Goal: Information Seeking & Learning: Learn about a topic

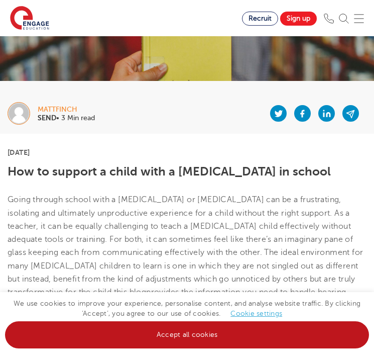
click at [179, 340] on link "Accept all cookies" at bounding box center [187, 334] width 364 height 27
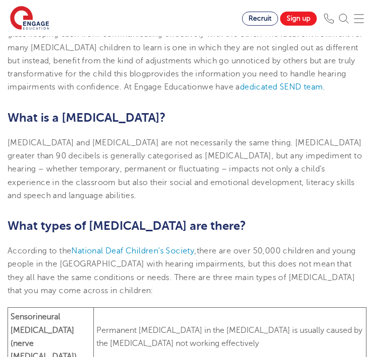
scroll to position [315, 0]
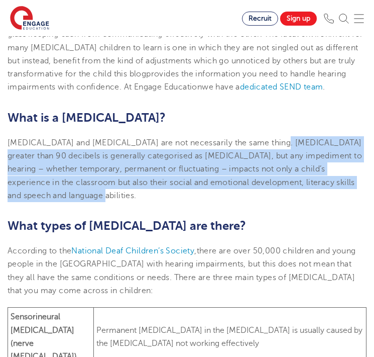
drag, startPoint x: 276, startPoint y: 141, endPoint x: 287, endPoint y: 193, distance: 53.4
click at [287, 193] on p "[MEDICAL_DATA] and [MEDICAL_DATA] are not necessarily the same thing. [MEDICAL_…" at bounding box center [187, 169] width 359 height 66
copy span "[MEDICAL_DATA] greater than 90 decibels is generally categorised as [MEDICAL_DA…"
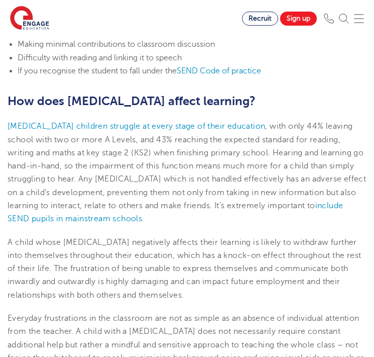
scroll to position [1045, 0]
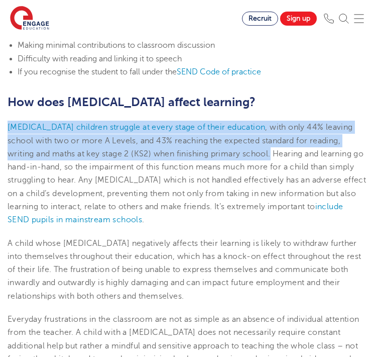
drag, startPoint x: 6, startPoint y: 107, endPoint x: 274, endPoint y: 136, distance: 269.7
copy p "[MEDICAL_DATA] children struggle at every stage of their education , with only …"
click at [233, 121] on p "[MEDICAL_DATA] children struggle at every stage of their education , with only …" at bounding box center [187, 173] width 359 height 105
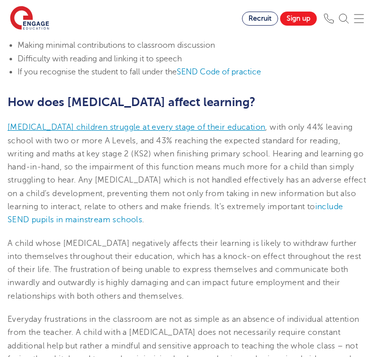
click at [233, 123] on span "[MEDICAL_DATA] children struggle at every stage of their education" at bounding box center [137, 127] width 258 height 9
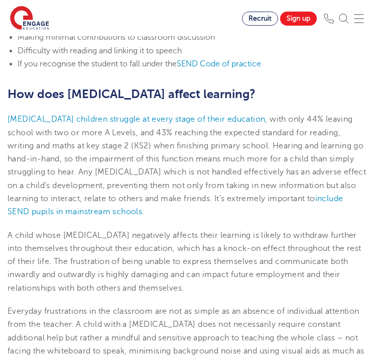
scroll to position [1053, 0]
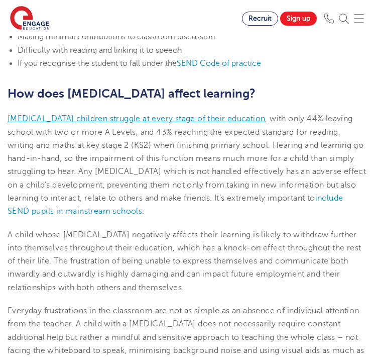
click at [190, 114] on span "[MEDICAL_DATA] children struggle at every stage of their education" at bounding box center [137, 118] width 258 height 9
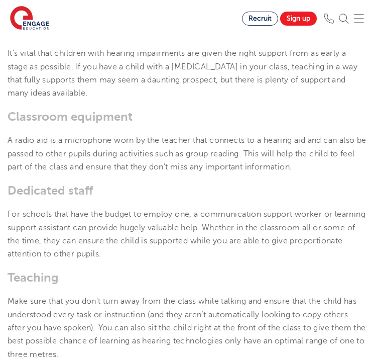
scroll to position [1430, 0]
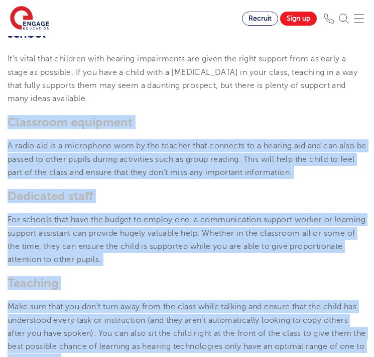
drag, startPoint x: 9, startPoint y: 100, endPoint x: 167, endPoint y: 354, distance: 299.1
click at [167, 354] on section "[DATE] How to support a child with a [MEDICAL_DATA] in school Going through sch…" at bounding box center [187, 163] width 374 height 2727
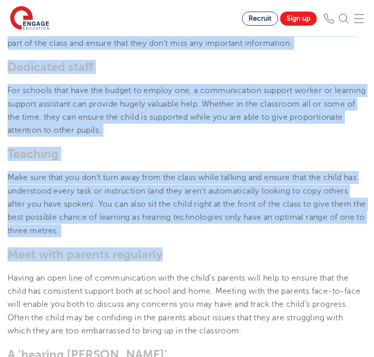
scroll to position [1574, 0]
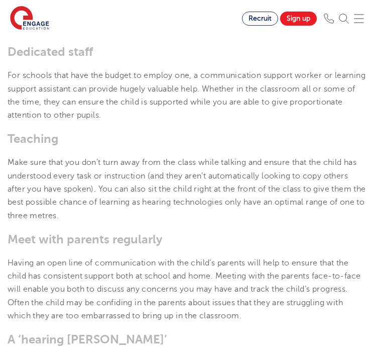
click at [182, 332] on h3 "A ‘hearing [PERSON_NAME]’" at bounding box center [187, 339] width 359 height 14
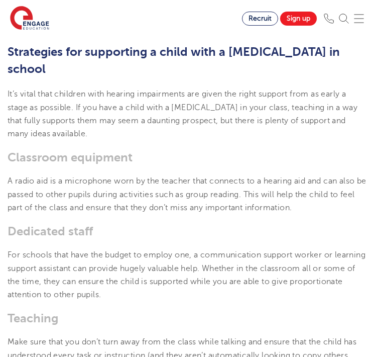
scroll to position [1393, 0]
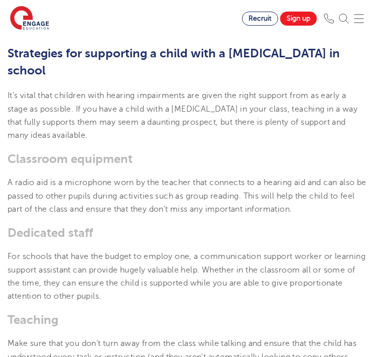
drag, startPoint x: 312, startPoint y: 295, endPoint x: 7, endPoint y: 73, distance: 377.3
click at [7, 73] on section "[DATE] How to support a child with a [MEDICAL_DATA] in school Going through sch…" at bounding box center [187, 200] width 374 height 2727
copy section "Lo’i dolor sita consecte adip elitsed doeiusmodte inc utlab etd magna aliquae a…"
